Goal: Information Seeking & Learning: Learn about a topic

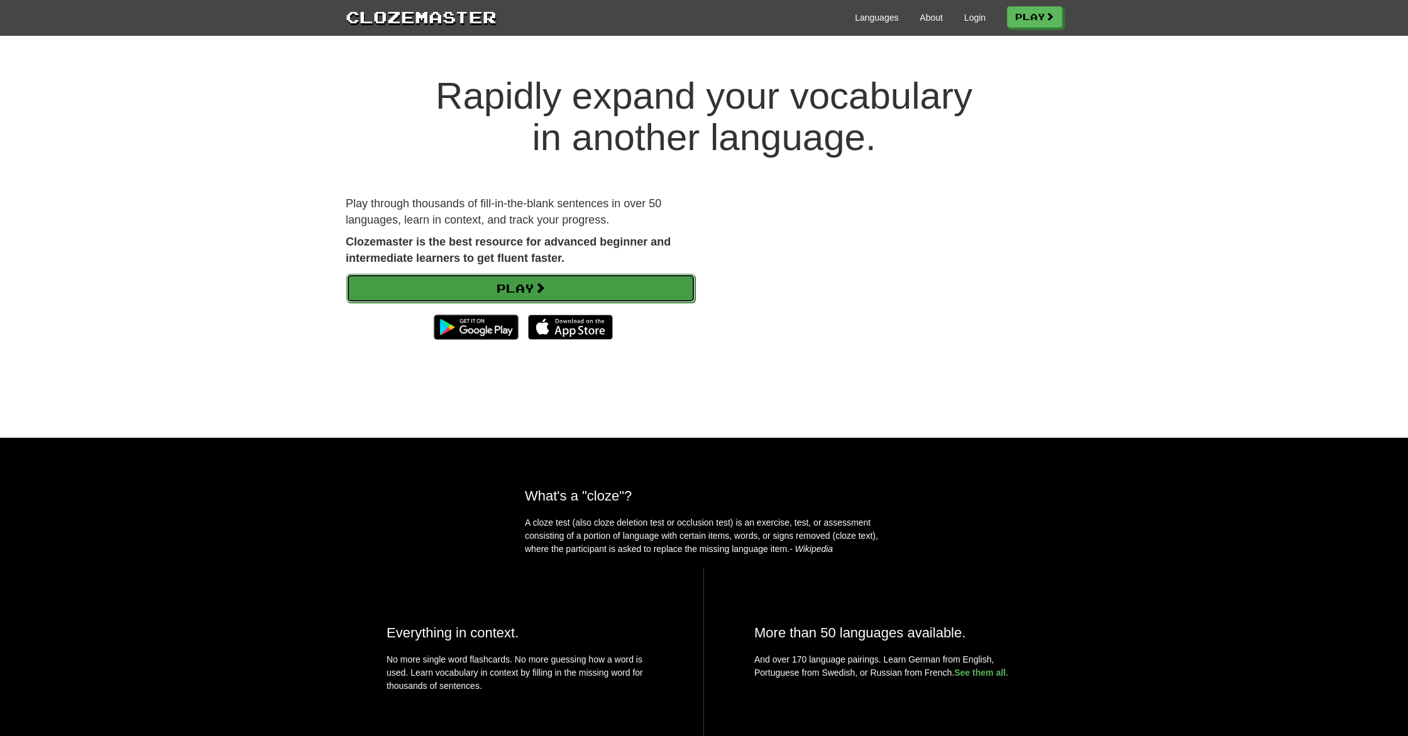
click at [426, 278] on link "Play" at bounding box center [520, 288] width 349 height 29
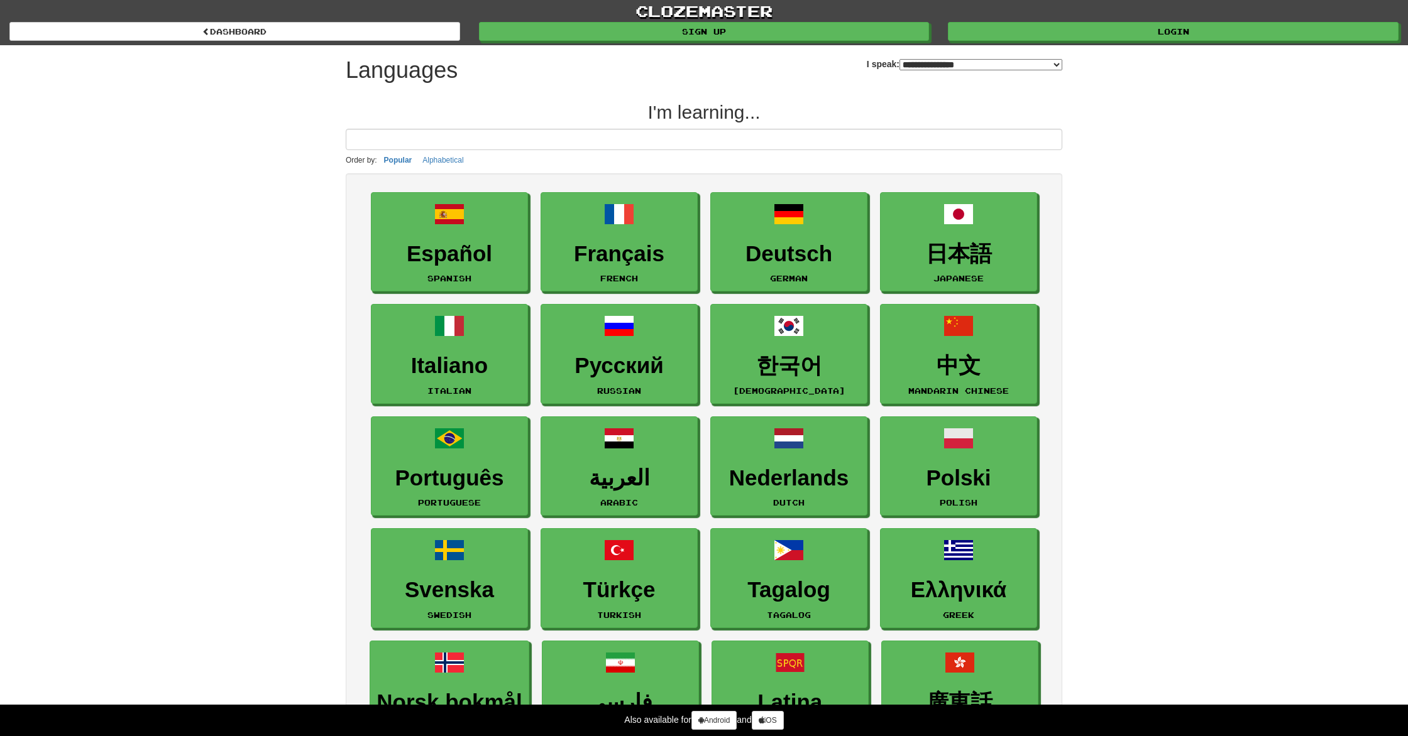
select select "*******"
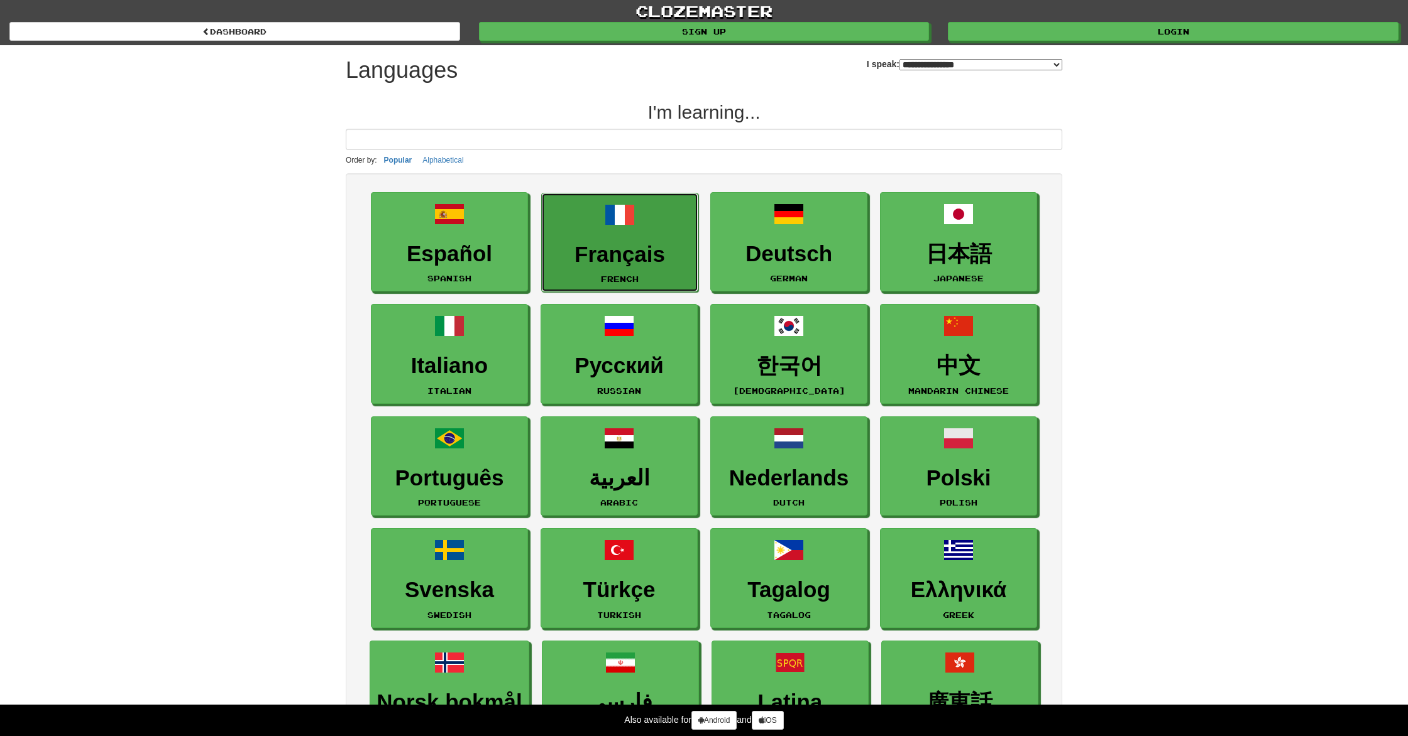
click at [650, 229] on link "Français French" at bounding box center [619, 243] width 157 height 100
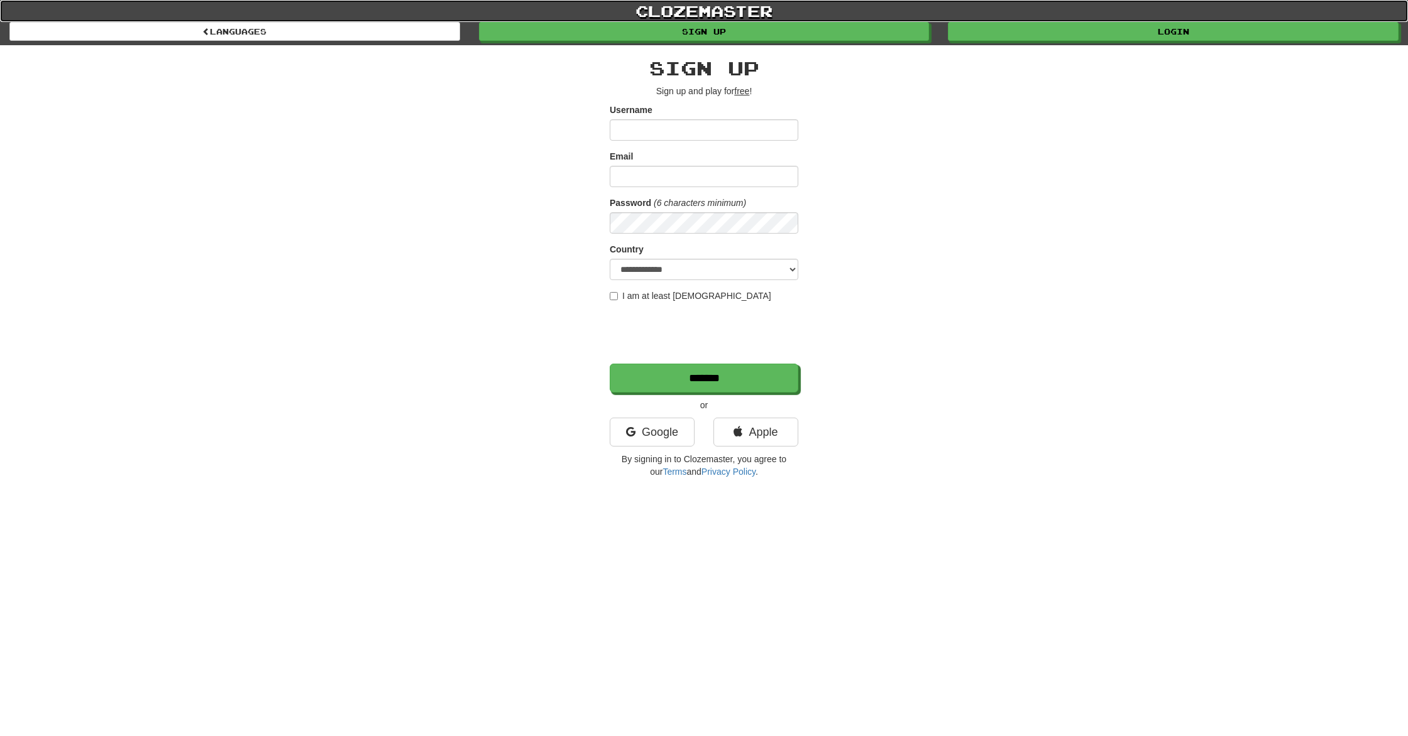
click at [822, 0] on link "clozemaster" at bounding box center [704, 11] width 1408 height 22
